Goal: Information Seeking & Learning: Learn about a topic

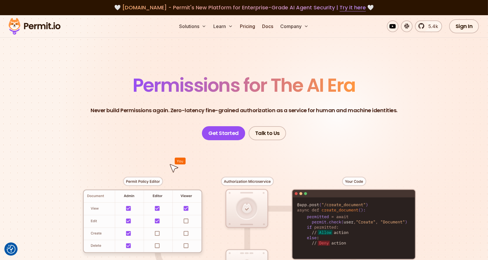
click at [161, 81] on span "Permissions for The AI Era" at bounding box center [244, 85] width 223 height 26
drag, startPoint x: 171, startPoint y: 89, endPoint x: 205, endPoint y: 88, distance: 33.6
click at [171, 89] on span "Permissions for The AI Era" at bounding box center [244, 85] width 223 height 26
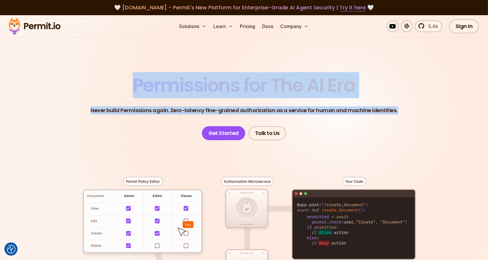
drag, startPoint x: 205, startPoint y: 88, endPoint x: 404, endPoint y: 96, distance: 199.8
click at [404, 96] on header "Permissions for The AI Era Never build Permissions again. Zero-latency fine-gra…" at bounding box center [243, 108] width 409 height 64
click at [328, 94] on span "Permissions for The AI Era" at bounding box center [244, 85] width 223 height 26
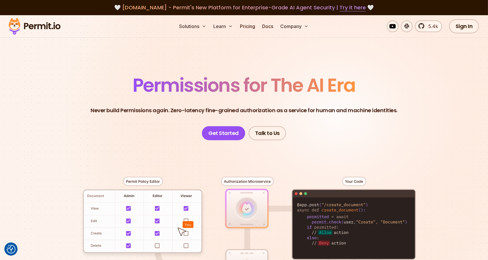
click at [383, 106] on p "Never build Permissions again. Zero-latency fine-grained authorization as a ser…" at bounding box center [244, 110] width 307 height 8
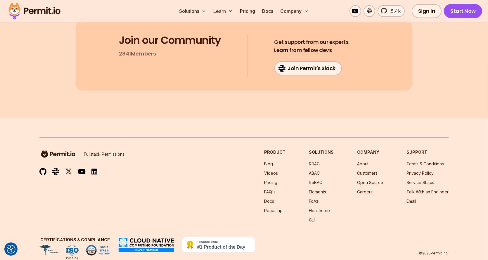
scroll to position [3136, 0]
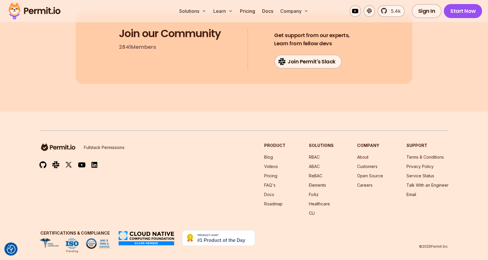
click at [135, 230] on img at bounding box center [146, 238] width 57 height 16
drag, startPoint x: 46, startPoint y: 220, endPoint x: 95, endPoint y: 244, distance: 54.5
click at [96, 244] on footer "Fullstack Permissions Product Blog Videos Pricing FAQ's Docs Roadmap Solutions …" at bounding box center [244, 190] width 488 height 156
click at [95, 244] on footer "Fullstack Permissions Product Blog Videos Pricing FAQ's Docs Roadmap Solutions …" at bounding box center [244, 190] width 488 height 156
drag, startPoint x: 278, startPoint y: 234, endPoint x: 237, endPoint y: 240, distance: 40.8
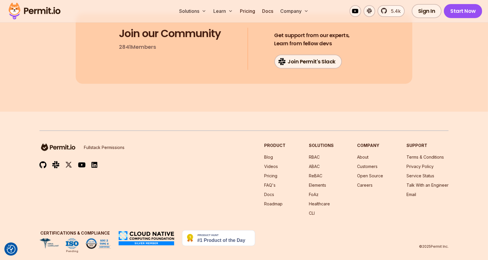
click at [230, 240] on div "Certifications & Compliance Pending © 2025 Permit Inc." at bounding box center [243, 239] width 409 height 19
click at [278, 230] on div "Certifications & Compliance Pending © 2025 Permit Inc." at bounding box center [243, 239] width 409 height 19
click at [363, 183] on link "Careers" at bounding box center [364, 185] width 15 height 5
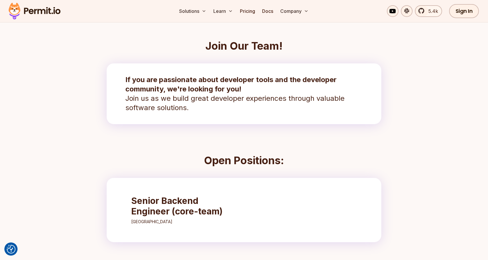
scroll to position [117, 0]
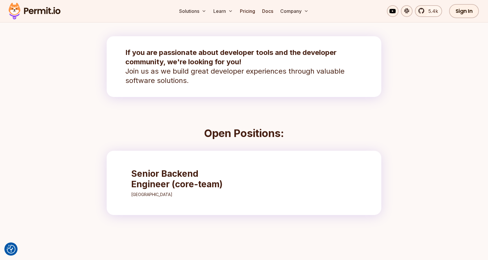
click at [188, 179] on h3 "Senior Backend Engineer (core-team)" at bounding box center [182, 178] width 103 height 21
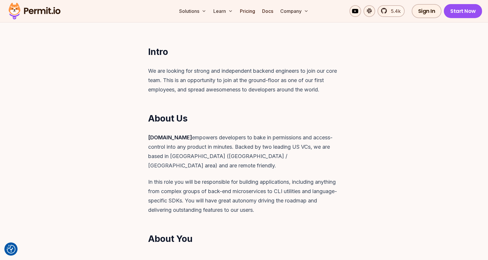
scroll to position [146, 0]
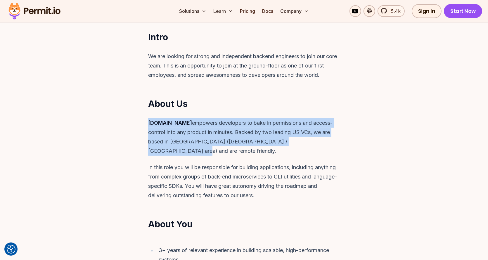
drag, startPoint x: 275, startPoint y: 108, endPoint x: 307, endPoint y: 149, distance: 51.7
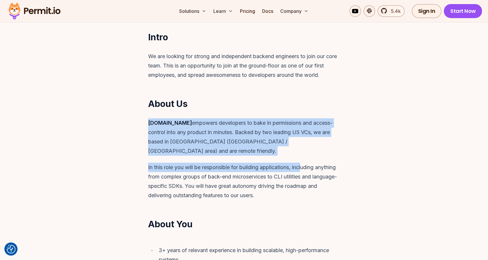
click at [307, 149] on div "[DOMAIN_NAME] empowers developers to bake in permissions and access-control int…" at bounding box center [244, 159] width 224 height 82
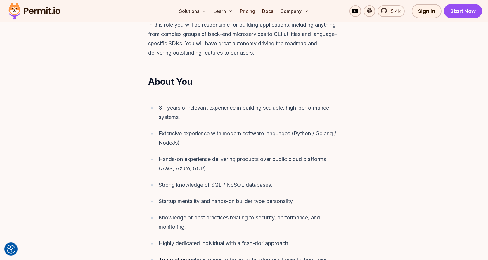
scroll to position [321, 0]
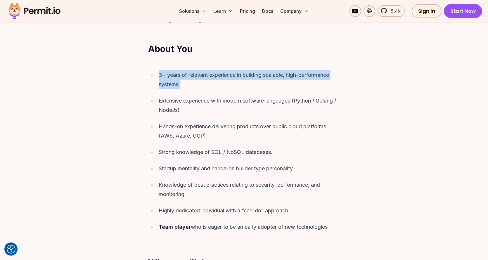
drag, startPoint x: 244, startPoint y: 44, endPoint x: 238, endPoint y: 75, distance: 31.5
click at [238, 75] on article "Intro We are looking for strong and independent backend engineers to join our c…" at bounding box center [244, 135] width 240 height 556
click at [238, 75] on div "3+ years of relevant experience in building scalable, high-performance systems." at bounding box center [249, 79] width 181 height 19
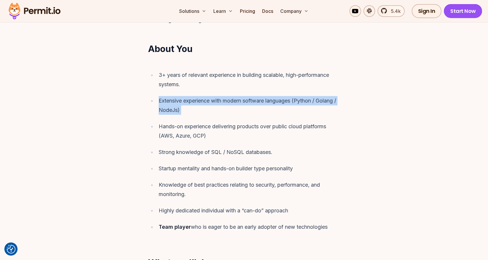
drag, startPoint x: 238, startPoint y: 75, endPoint x: 248, endPoint y: 100, distance: 26.4
click at [248, 100] on ul "3+ years of relevant experience in building scalable, high-performance systems.…" at bounding box center [244, 150] width 192 height 161
click at [248, 100] on div "Extensive experience with modern software languages (Python / Golang / NodeJs)" at bounding box center [249, 105] width 181 height 19
drag, startPoint x: 248, startPoint y: 100, endPoint x: 234, endPoint y: 85, distance: 20.1
click at [234, 85] on ul "3+ years of relevant experience in building scalable, high-performance systems.…" at bounding box center [244, 150] width 192 height 161
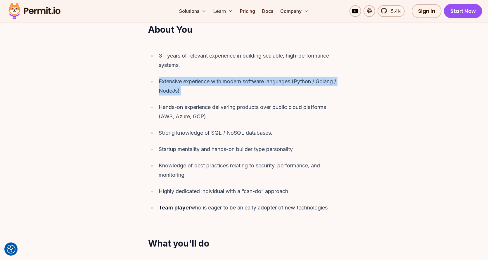
scroll to position [351, 0]
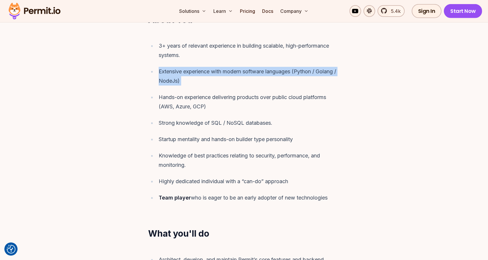
click at [219, 70] on div "Extensive experience with modern software languages (Python / Golang / NodeJs)" at bounding box center [249, 76] width 181 height 19
click at [219, 71] on div "Extensive experience with modern software languages (Python / Golang / NodeJs)" at bounding box center [249, 76] width 181 height 19
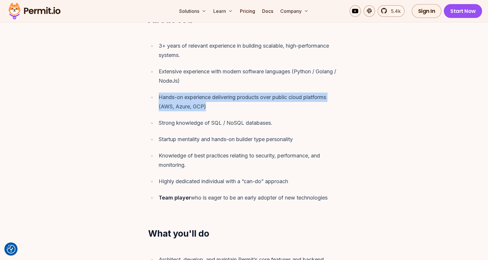
drag, startPoint x: 219, startPoint y: 71, endPoint x: 259, endPoint y: 97, distance: 47.7
click at [258, 96] on ul "3+ years of relevant experience in building scalable, high-performance systems.…" at bounding box center [244, 121] width 192 height 161
click at [259, 97] on div "Hands-on experience delivering products over public cloud platforms (AWS, Azure…" at bounding box center [249, 102] width 181 height 19
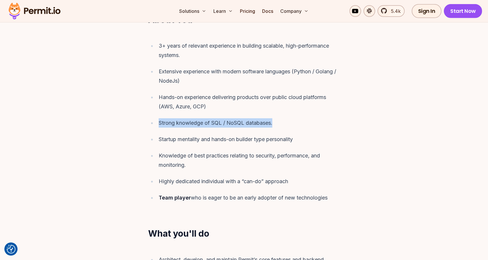
drag, startPoint x: 259, startPoint y: 97, endPoint x: 297, endPoint y: 113, distance: 41.1
click at [297, 113] on ul "3+ years of relevant experience in building scalable, high-performance systems.…" at bounding box center [244, 121] width 192 height 161
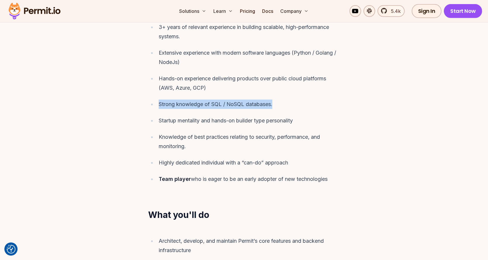
scroll to position [380, 0]
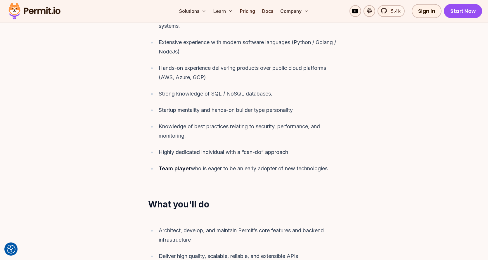
click at [306, 92] on ul "3+ years of relevant experience in building scalable, high-performance systems.…" at bounding box center [244, 92] width 192 height 161
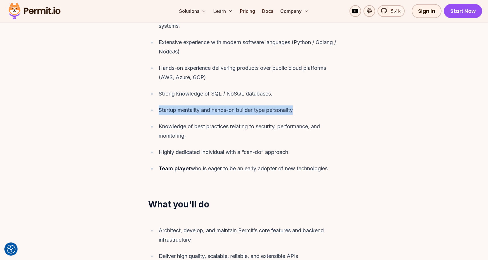
drag, startPoint x: 306, startPoint y: 92, endPoint x: 303, endPoint y: 102, distance: 10.4
click at [303, 102] on ul "3+ years of relevant experience in building scalable, high-performance systems.…" at bounding box center [244, 92] width 192 height 161
click at [303, 105] on div "Startup mentality and hands-on builder type personality" at bounding box center [249, 109] width 181 height 9
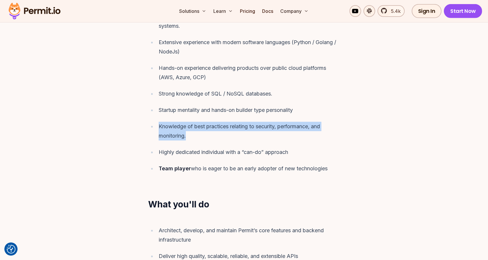
drag, startPoint x: 319, startPoint y: 99, endPoint x: 329, endPoint y: 125, distance: 27.7
click at [329, 125] on ul "3+ years of relevant experience in building scalable, high-performance systems.…" at bounding box center [244, 92] width 192 height 161
click at [329, 125] on div "Knowledge of best practices relating to security, performance, and monitoring." at bounding box center [249, 131] width 181 height 19
drag, startPoint x: 329, startPoint y: 125, endPoint x: 328, endPoint y: 110, distance: 15.5
click at [328, 110] on ul "3+ years of relevant experience in building scalable, high-performance systems.…" at bounding box center [244, 92] width 192 height 161
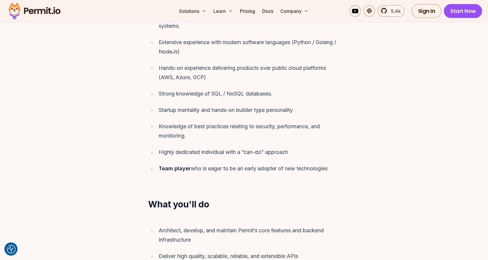
click at [328, 110] on ul "3+ years of relevant experience in building scalable, high-performance systems.…" at bounding box center [244, 92] width 192 height 161
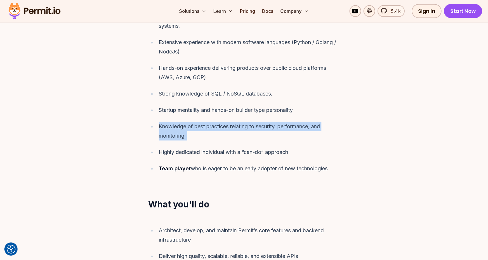
drag, startPoint x: 328, startPoint y: 110, endPoint x: 319, endPoint y: 123, distance: 16.2
click at [319, 123] on ul "3+ years of relevant experience in building scalable, high-performance systems.…" at bounding box center [244, 92] width 192 height 161
copy div "Knowledge of best practices relating to security, performance, and monitoring."
click at [334, 136] on ul "3+ years of relevant experience in building scalable, high-performance systems.…" at bounding box center [244, 92] width 192 height 161
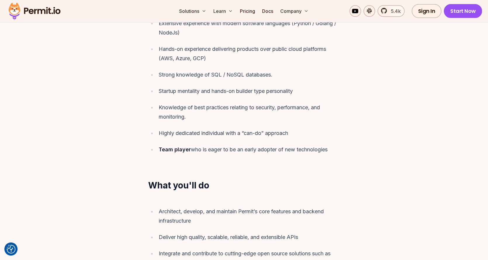
scroll to position [409, 0]
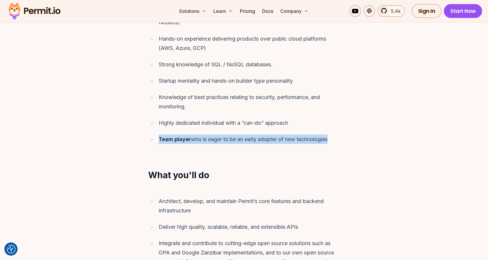
drag, startPoint x: 336, startPoint y: 120, endPoint x: 336, endPoint y: 136, distance: 15.8
click at [336, 136] on div "3+ years of relevant experience in building scalable, high-performance systems.…" at bounding box center [244, 63] width 224 height 175
click at [291, 140] on div "3+ years of relevant experience in building scalable, high-performance systems.…" at bounding box center [244, 63] width 224 height 175
drag, startPoint x: 350, startPoint y: 138, endPoint x: 325, endPoint y: 121, distance: 30.1
click at [325, 121] on div "3+ years of relevant experience in building scalable, high-performance systems.…" at bounding box center [244, 63] width 224 height 175
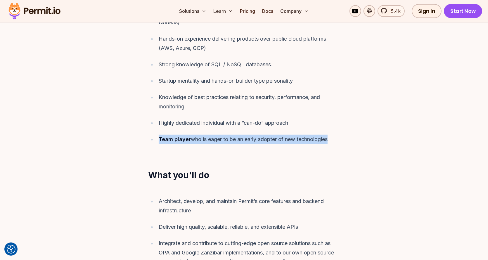
click at [278, 135] on div "Team player who is eager to be an early adopter of new technologies" at bounding box center [249, 139] width 181 height 9
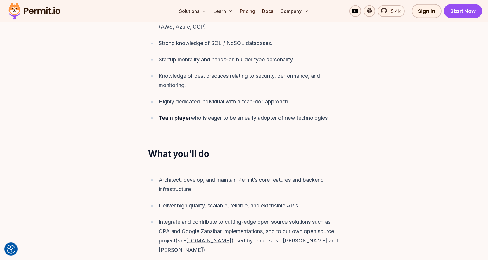
scroll to position [468, 0]
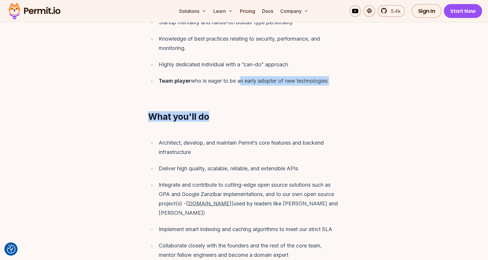
drag, startPoint x: 241, startPoint y: 80, endPoint x: 243, endPoint y: 109, distance: 29.3
click at [243, 111] on h2 "What you'll do" at bounding box center [244, 116] width 224 height 11
drag, startPoint x: 244, startPoint y: 110, endPoint x: 143, endPoint y: 106, distance: 101.2
click at [143, 111] on h2 "What you'll do" at bounding box center [244, 116] width 224 height 11
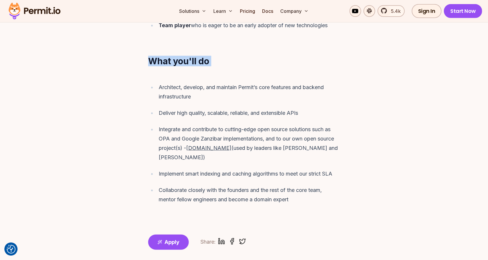
scroll to position [526, 0]
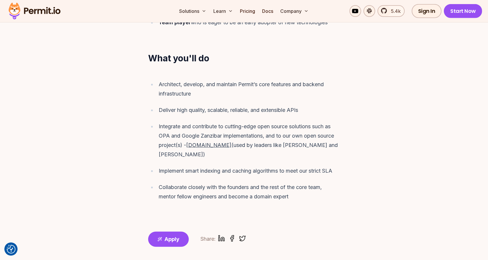
click at [293, 89] on div "Architect, develop, and maintain Permit’s core features and backend infrastruct…" at bounding box center [249, 89] width 181 height 19
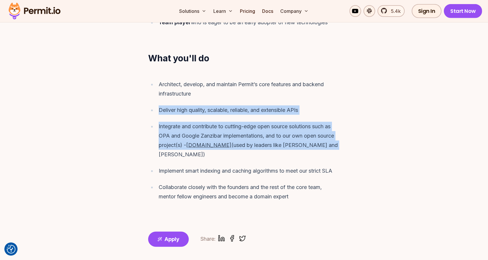
drag, startPoint x: 293, startPoint y: 89, endPoint x: 326, endPoint y: 133, distance: 55.5
click at [326, 133] on ul "Architect, develop, and maintain Permit’s core features and backend infrastruct…" at bounding box center [244, 141] width 192 height 122
click at [326, 133] on div "Integrate and contribute to cutting-edge open source solutions such as OPA and …" at bounding box center [249, 140] width 181 height 37
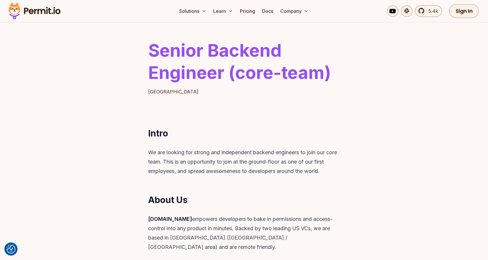
scroll to position [0, 0]
